Goal: Information Seeking & Learning: Understand process/instructions

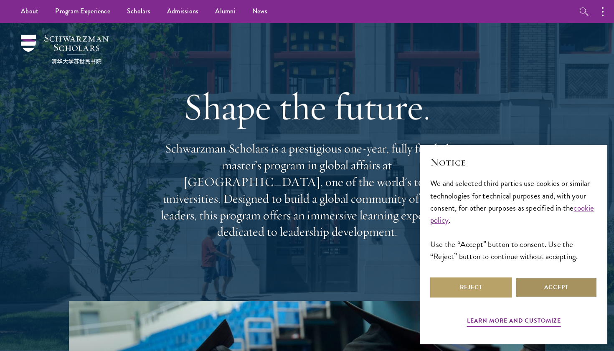
click at [563, 290] on button "Accept" at bounding box center [557, 288] width 82 height 20
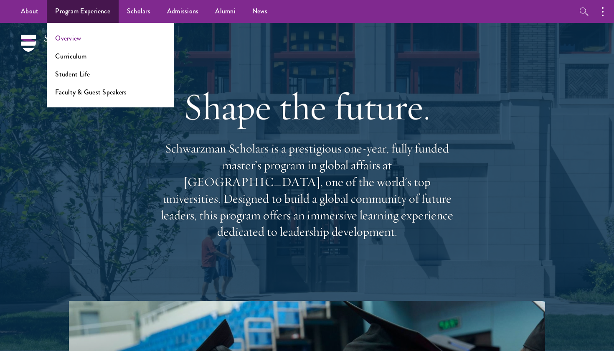
click at [69, 38] on link "Overview" at bounding box center [68, 38] width 26 height 10
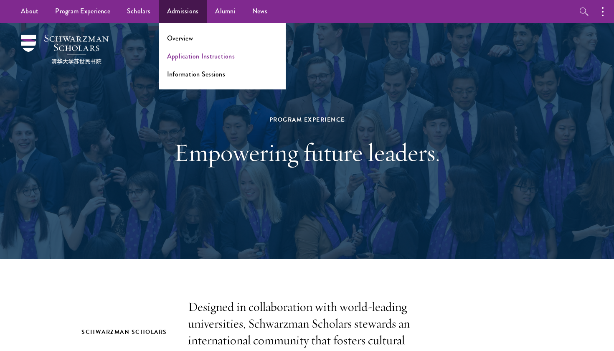
click at [185, 53] on link "Application Instructions" at bounding box center [201, 56] width 68 height 10
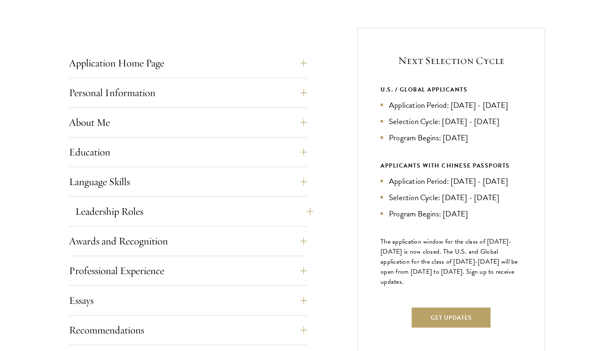
scroll to position [311, 0]
click at [308, 91] on button "Personal Information" at bounding box center [194, 92] width 238 height 20
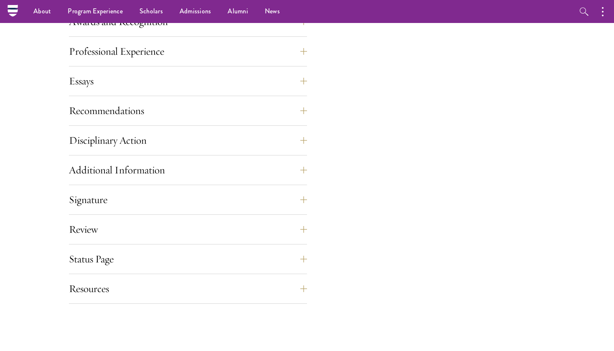
scroll to position [713, 0]
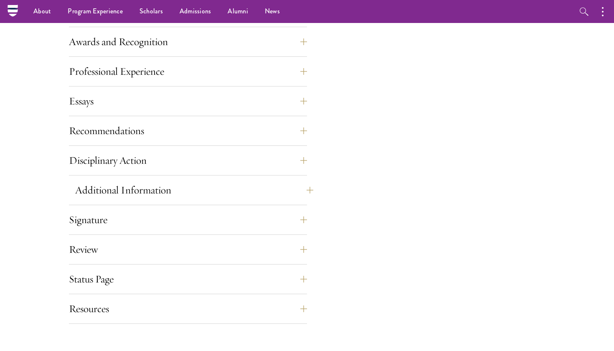
click at [303, 195] on button "Additional Information" at bounding box center [194, 190] width 238 height 20
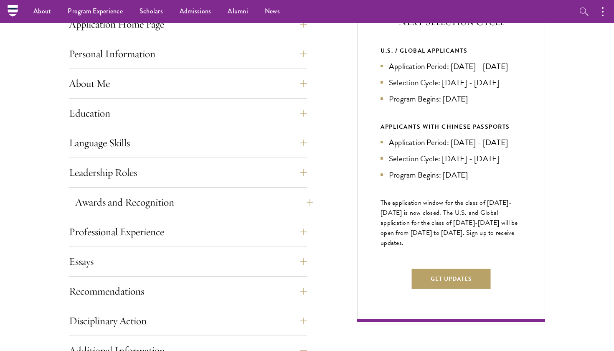
scroll to position [318, 0]
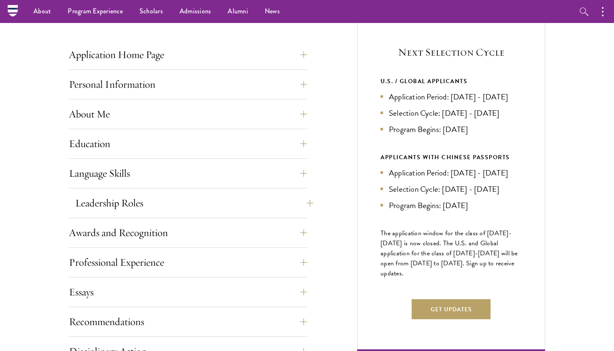
click at [303, 201] on button "Leadership Roles" at bounding box center [194, 203] width 238 height 20
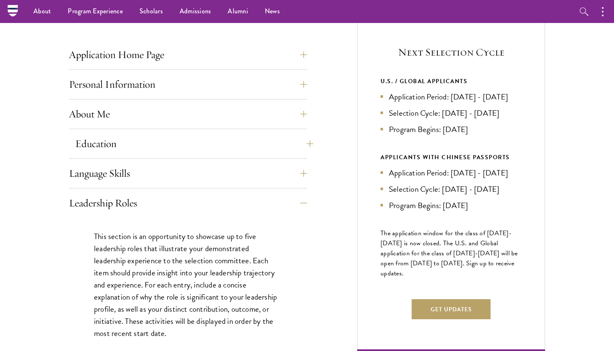
click at [307, 142] on button "Education" at bounding box center [194, 144] width 238 height 20
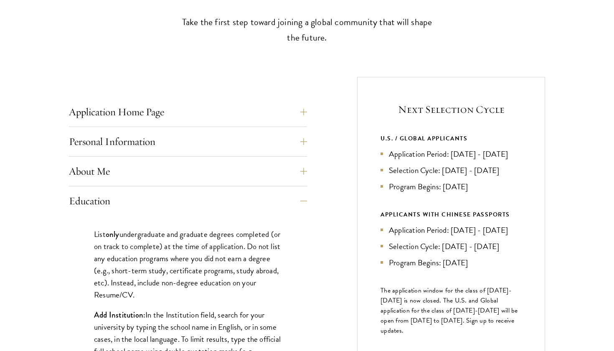
scroll to position [267, 0]
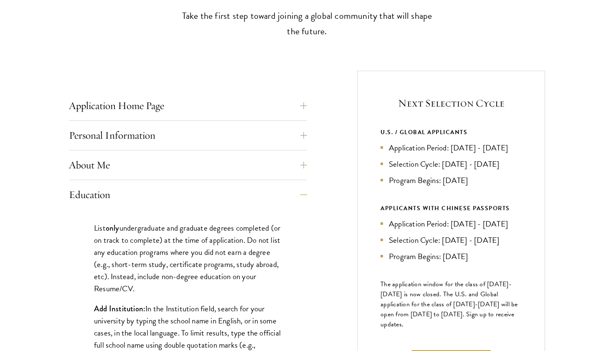
click at [303, 160] on button "About Me" at bounding box center [194, 165] width 238 height 20
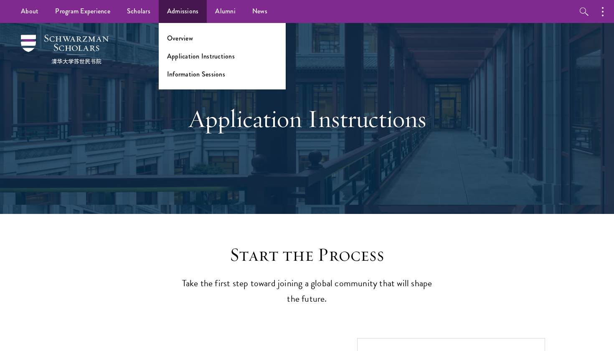
scroll to position [0, 0]
click at [186, 39] on link "Overview" at bounding box center [180, 38] width 26 height 10
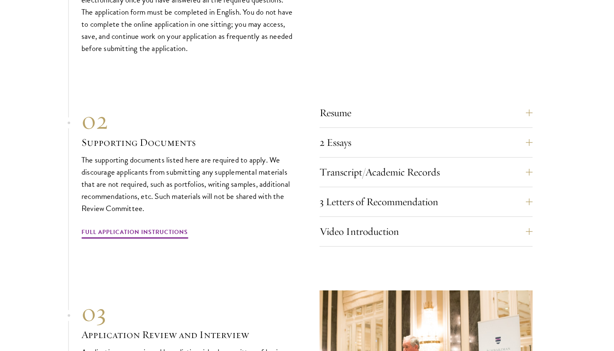
scroll to position [2580, 0]
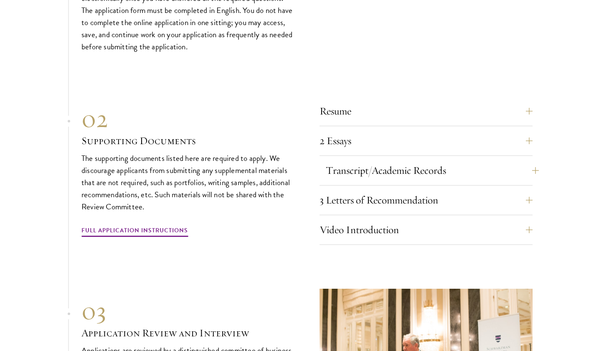
click at [467, 160] on button "Transcript/Academic Records" at bounding box center [432, 170] width 213 height 20
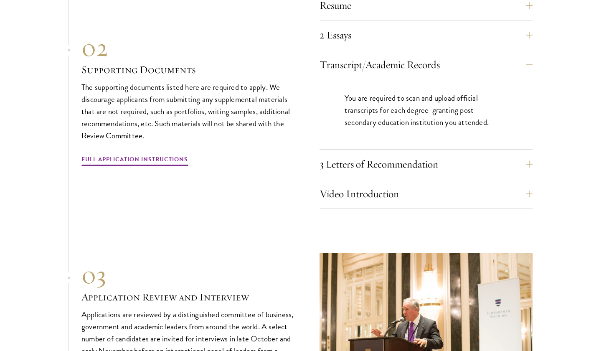
scroll to position [2685, 0]
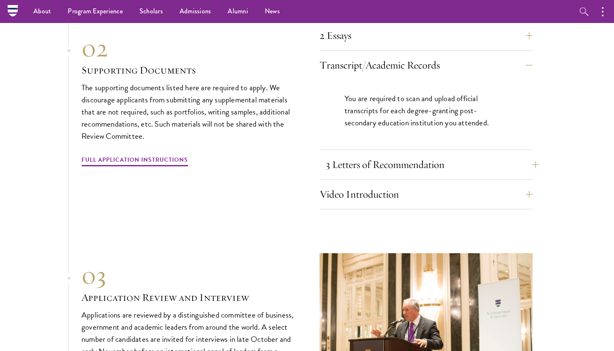
click at [476, 155] on button "3 Letters of Recommendation" at bounding box center [432, 165] width 213 height 20
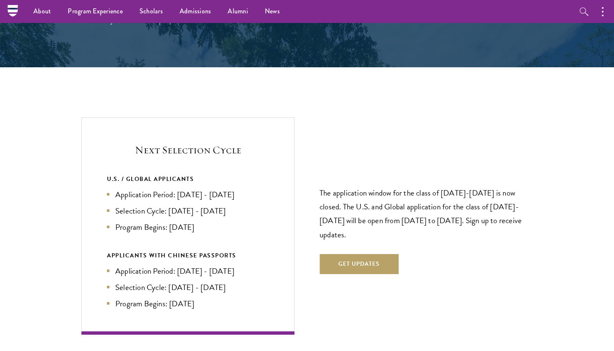
scroll to position [1677, 0]
